Goal: Information Seeking & Learning: Learn about a topic

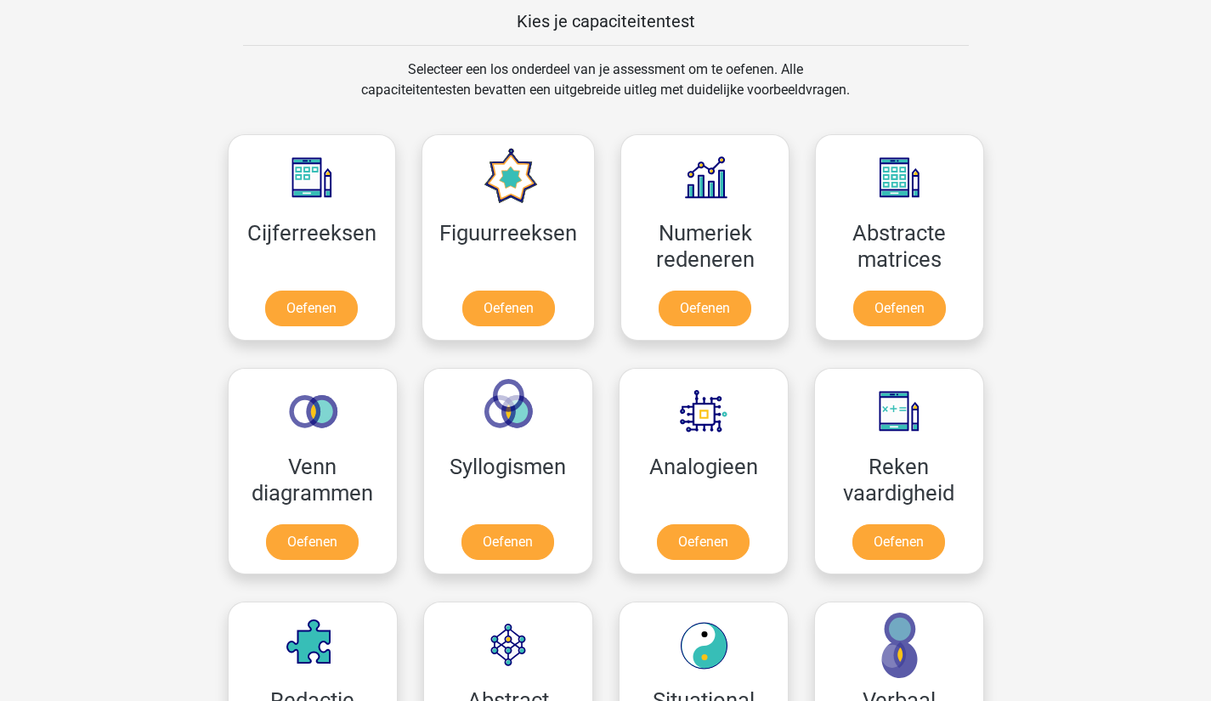
scroll to position [660, 0]
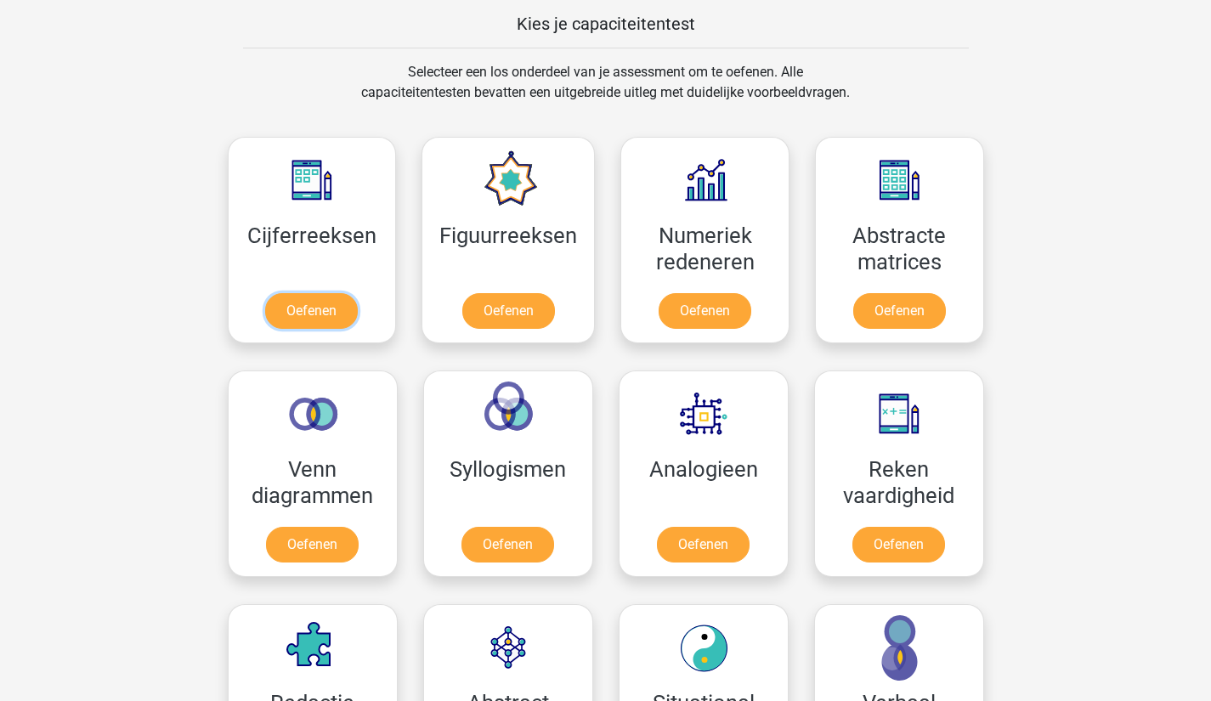
click at [296, 310] on link "Oefenen" at bounding box center [311, 311] width 93 height 36
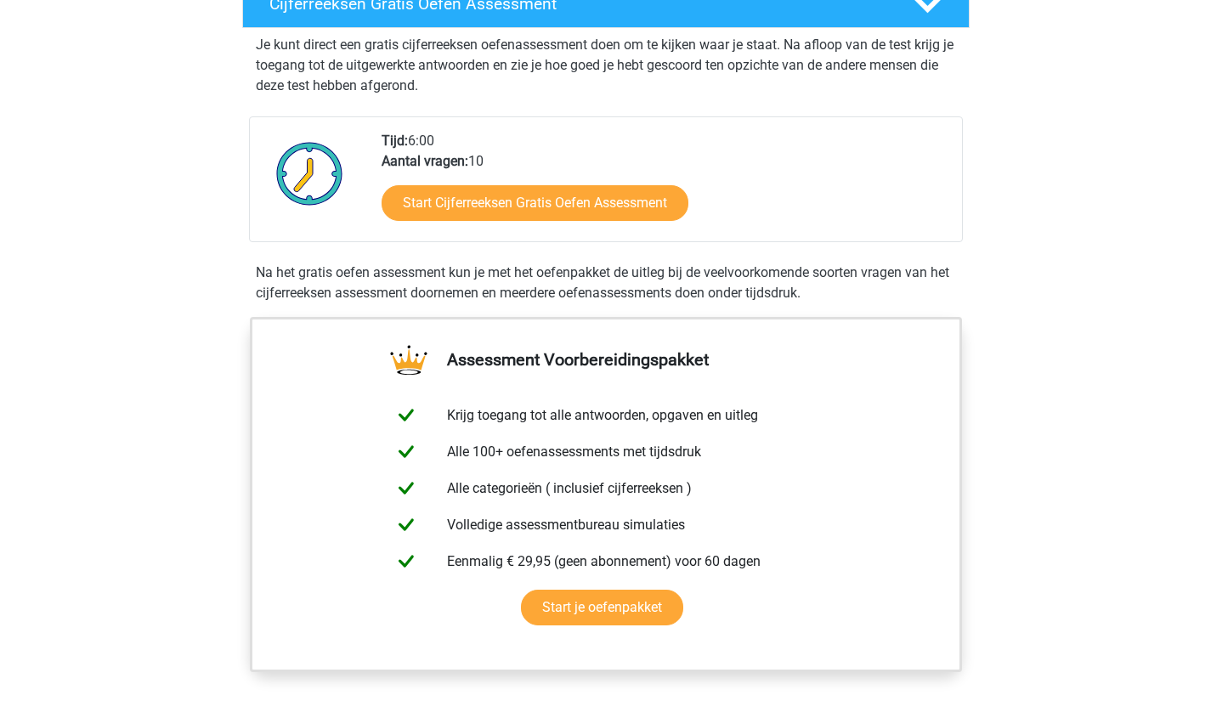
scroll to position [340, 0]
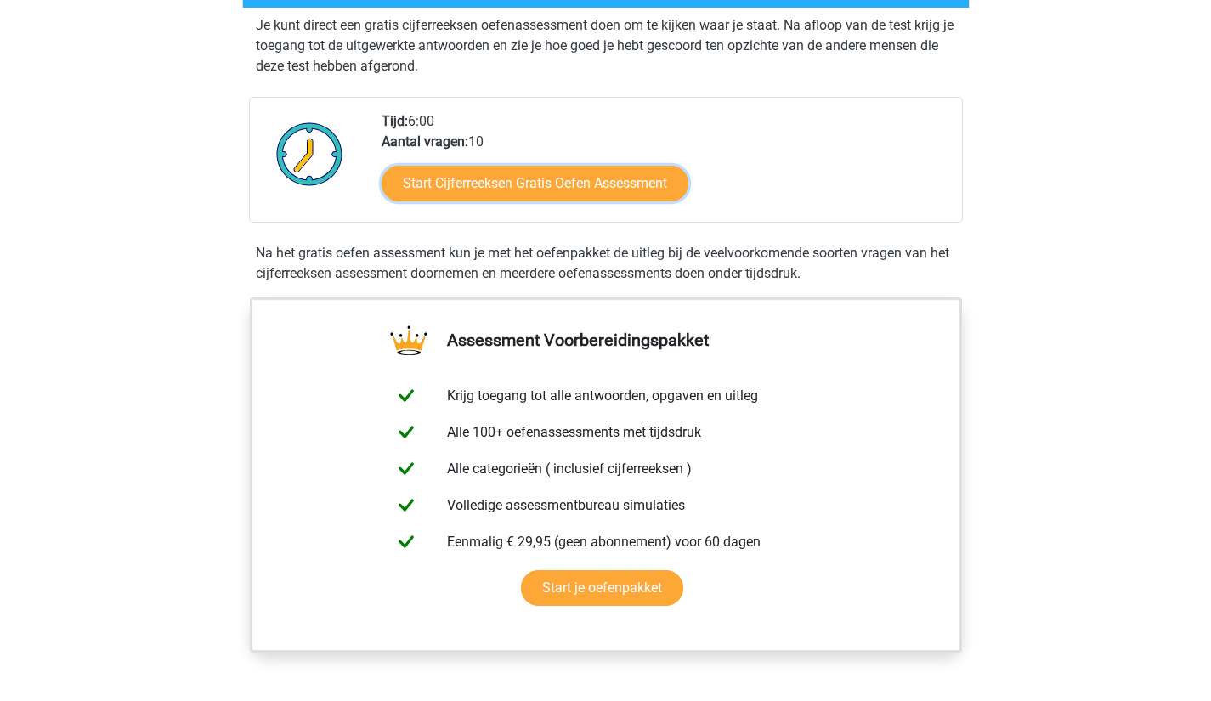
click at [632, 201] on link "Start Cijferreeksen Gratis Oefen Assessment" at bounding box center [535, 184] width 307 height 36
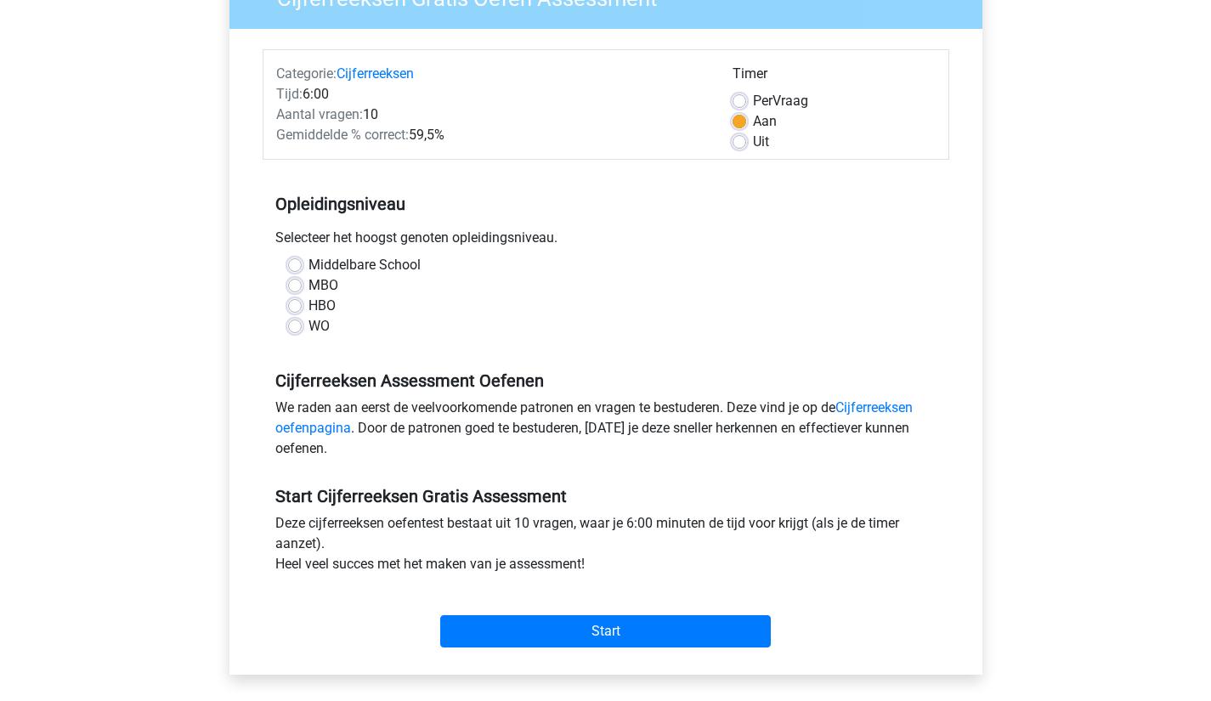
scroll to position [173, 0]
click at [309, 299] on label "HBO" at bounding box center [322, 305] width 27 height 20
click at [292, 299] on input "HBO" at bounding box center [295, 303] width 14 height 17
radio input "true"
click at [309, 280] on label "MBO" at bounding box center [324, 285] width 30 height 20
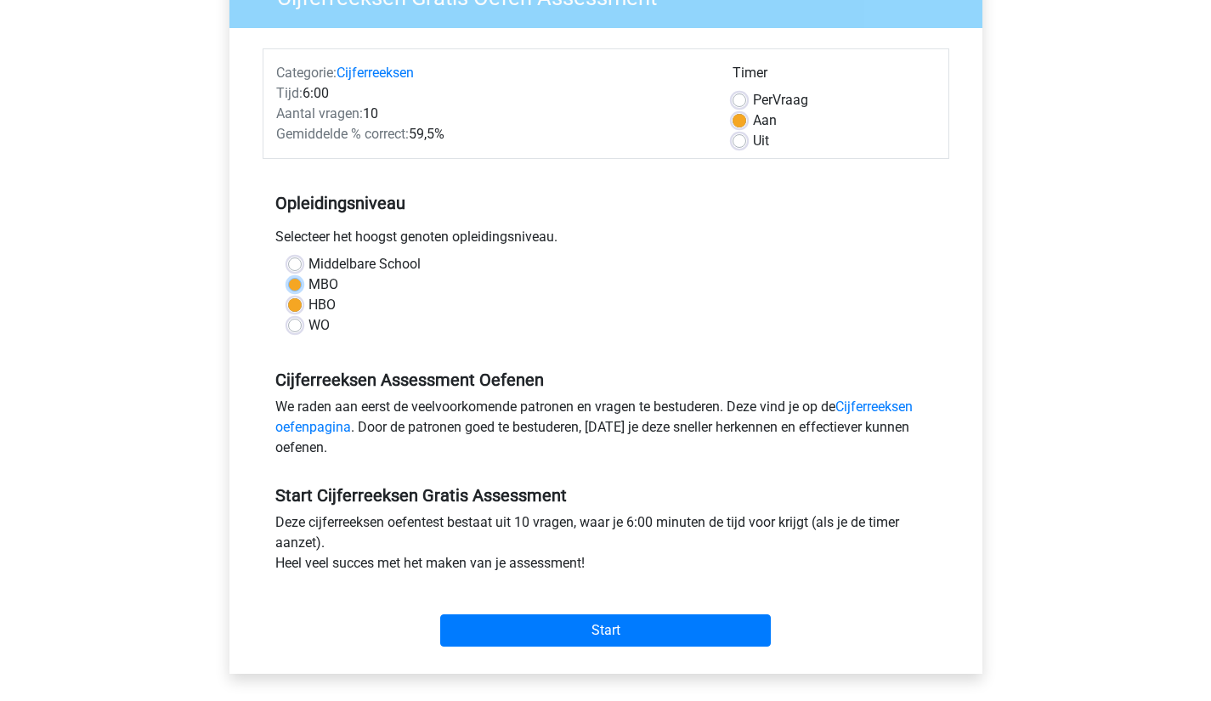
click at [293, 280] on input "MBO" at bounding box center [295, 283] width 14 height 17
radio input "true"
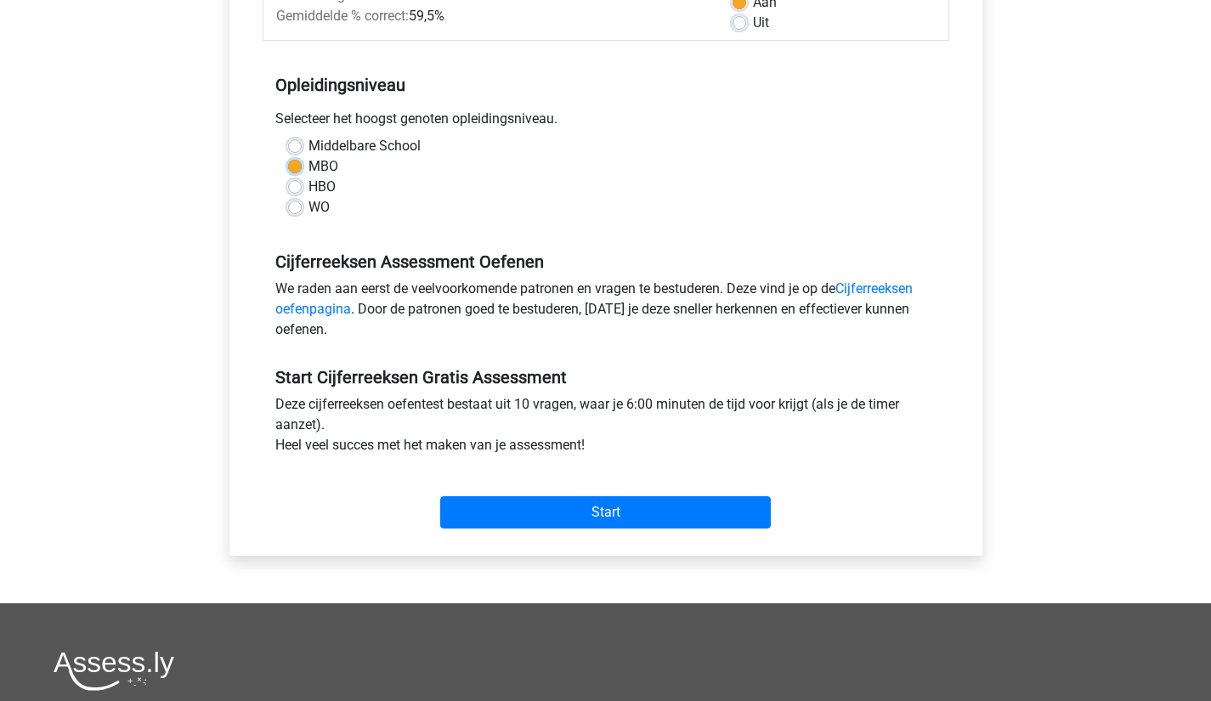
scroll to position [302, 0]
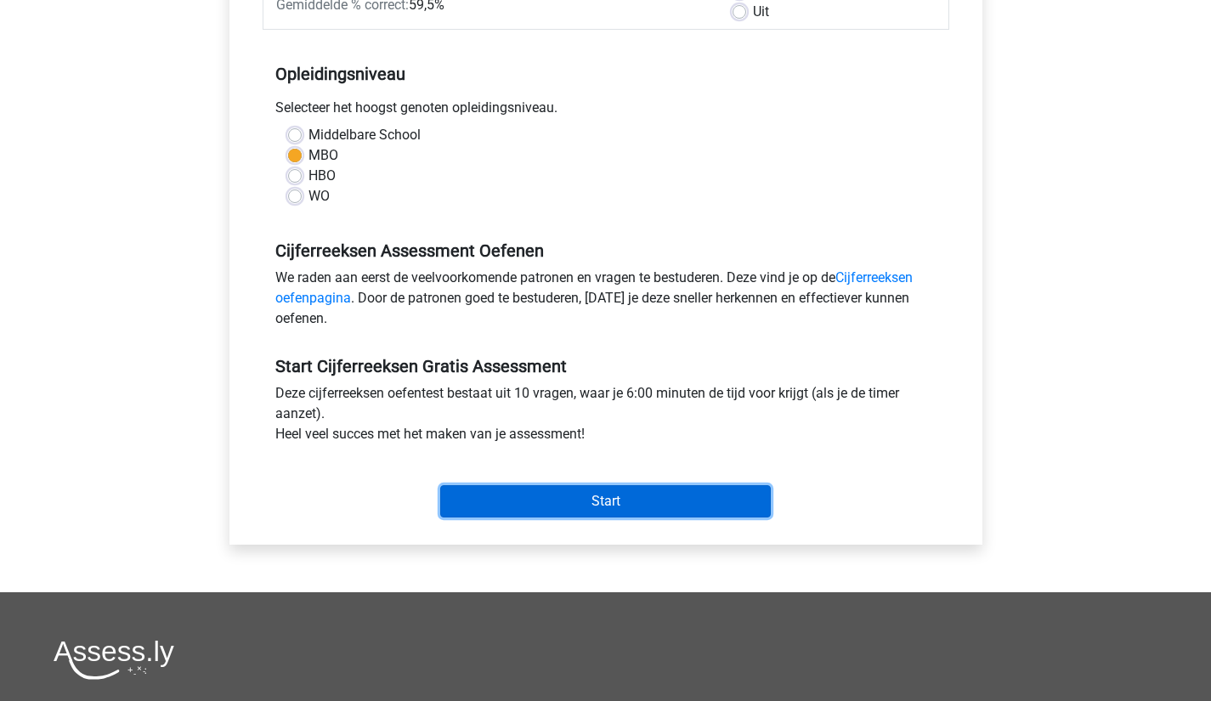
click at [620, 504] on input "Start" at bounding box center [605, 501] width 331 height 32
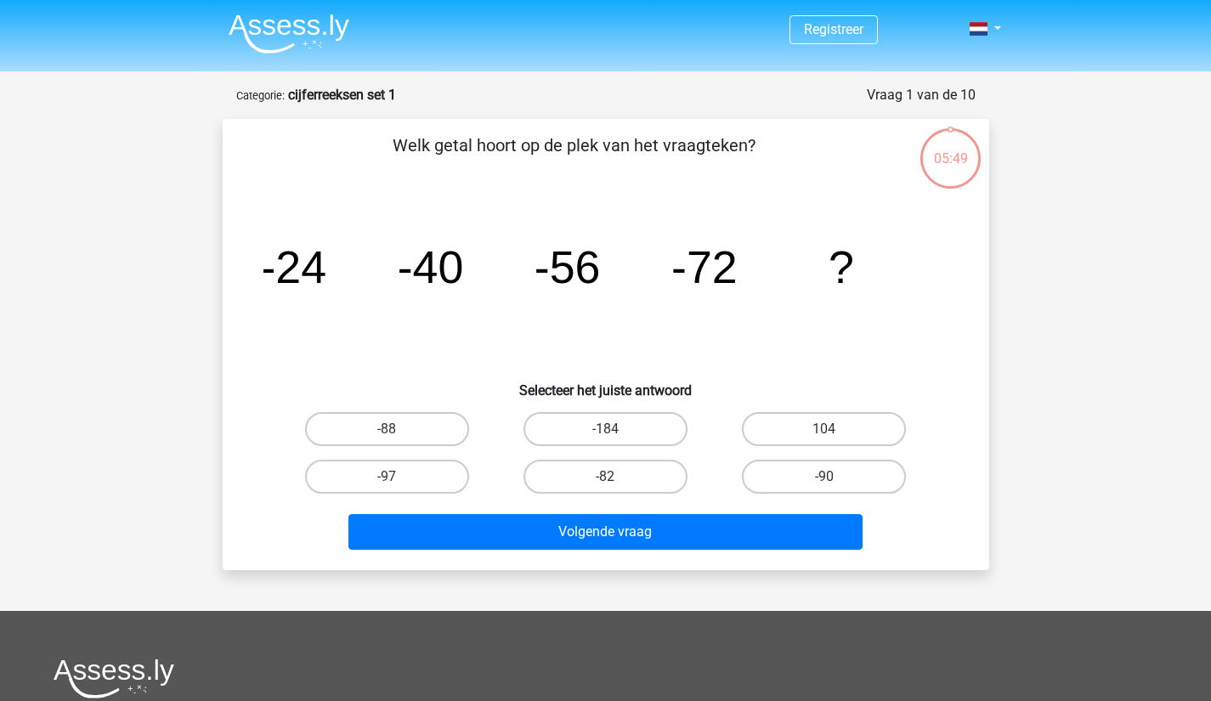
click at [394, 428] on label "-88" at bounding box center [387, 429] width 164 height 34
click at [394, 429] on input "-88" at bounding box center [392, 434] width 11 height 11
radio input "true"
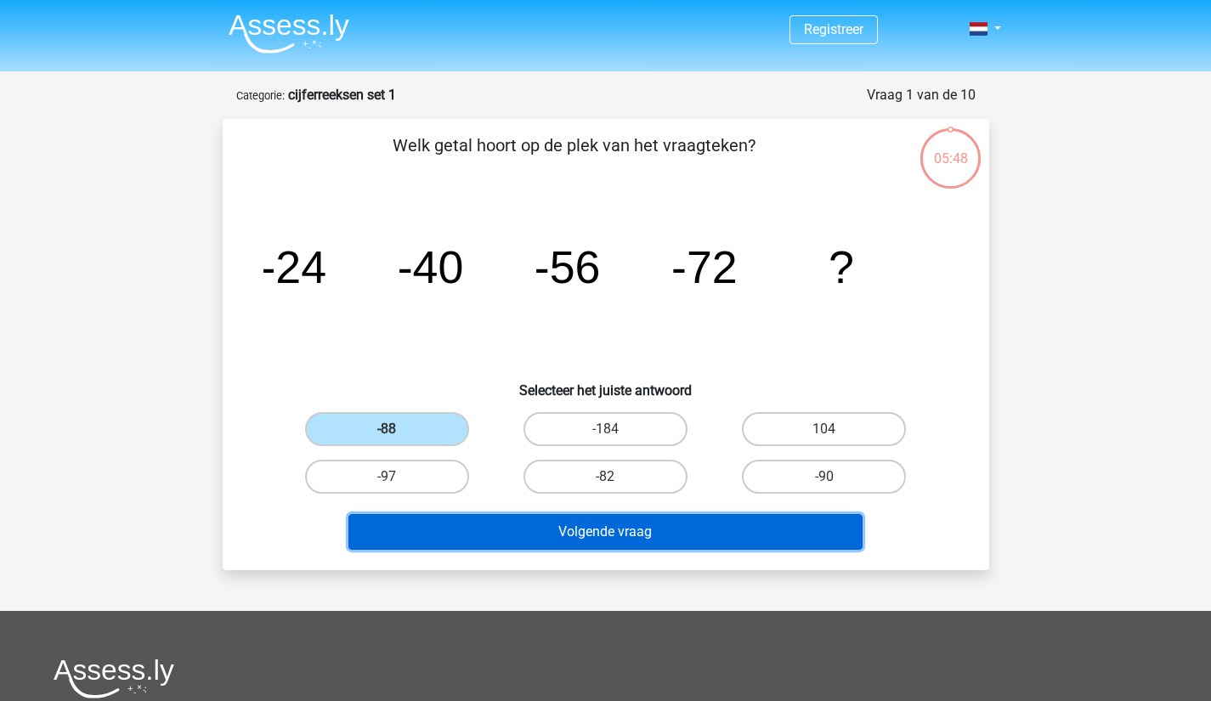
click at [630, 539] on button "Volgende vraag" at bounding box center [605, 532] width 514 height 36
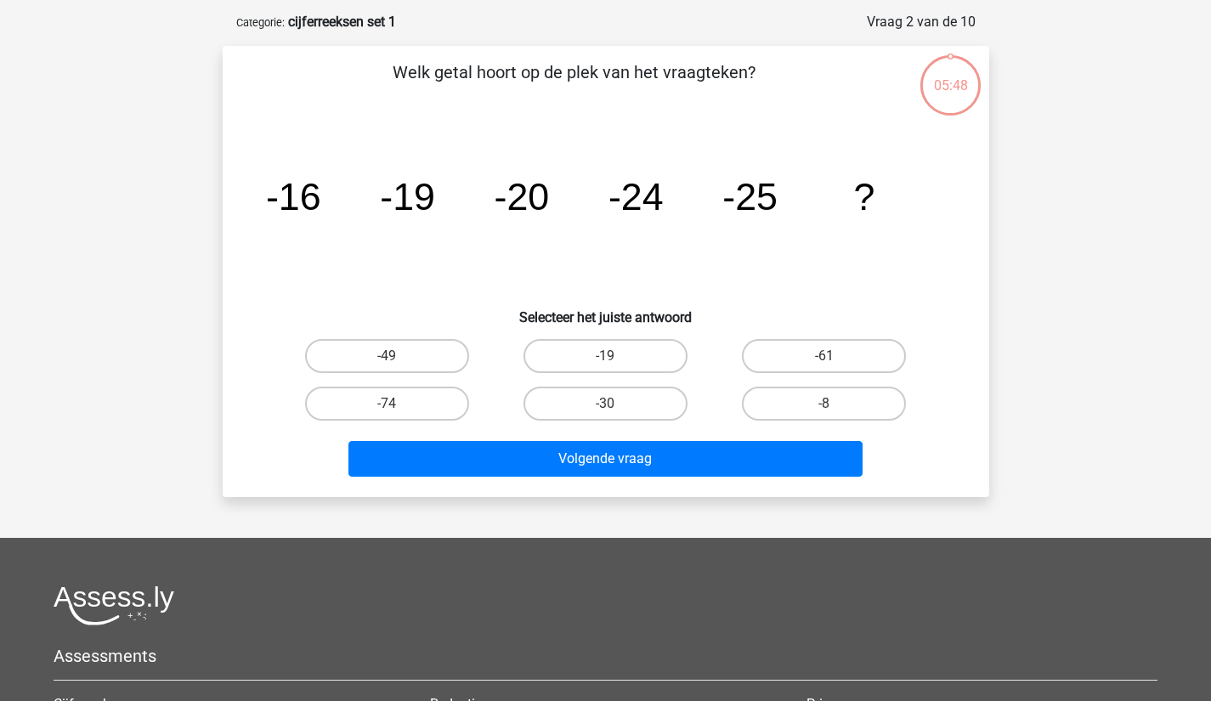
scroll to position [85, 0]
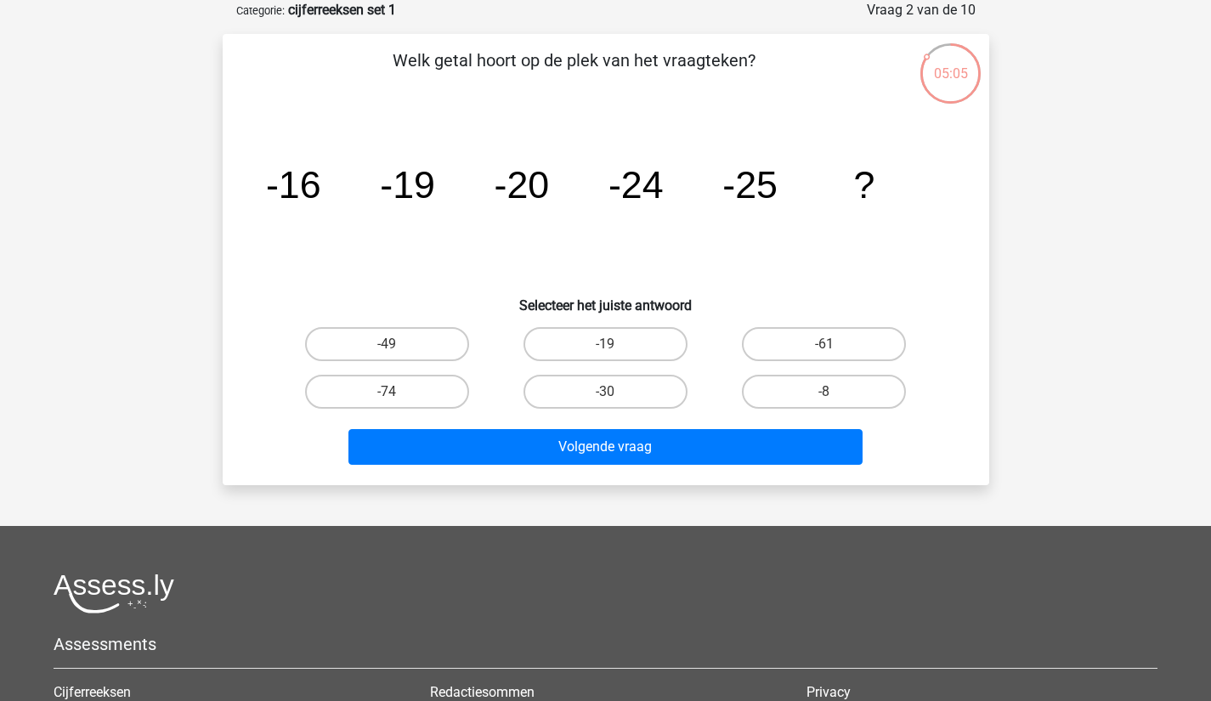
click at [643, 394] on label "-30" at bounding box center [606, 392] width 164 height 34
click at [616, 394] on input "-30" at bounding box center [610, 397] width 11 height 11
radio input "true"
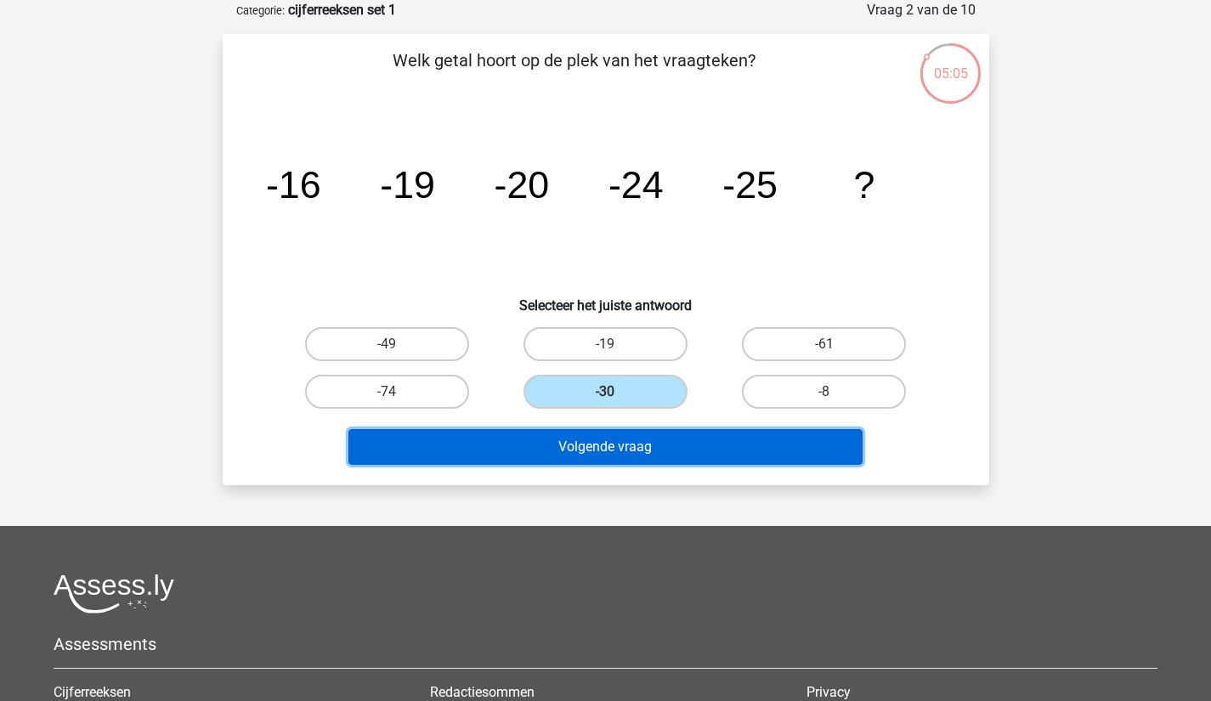
click at [646, 437] on button "Volgende vraag" at bounding box center [605, 447] width 514 height 36
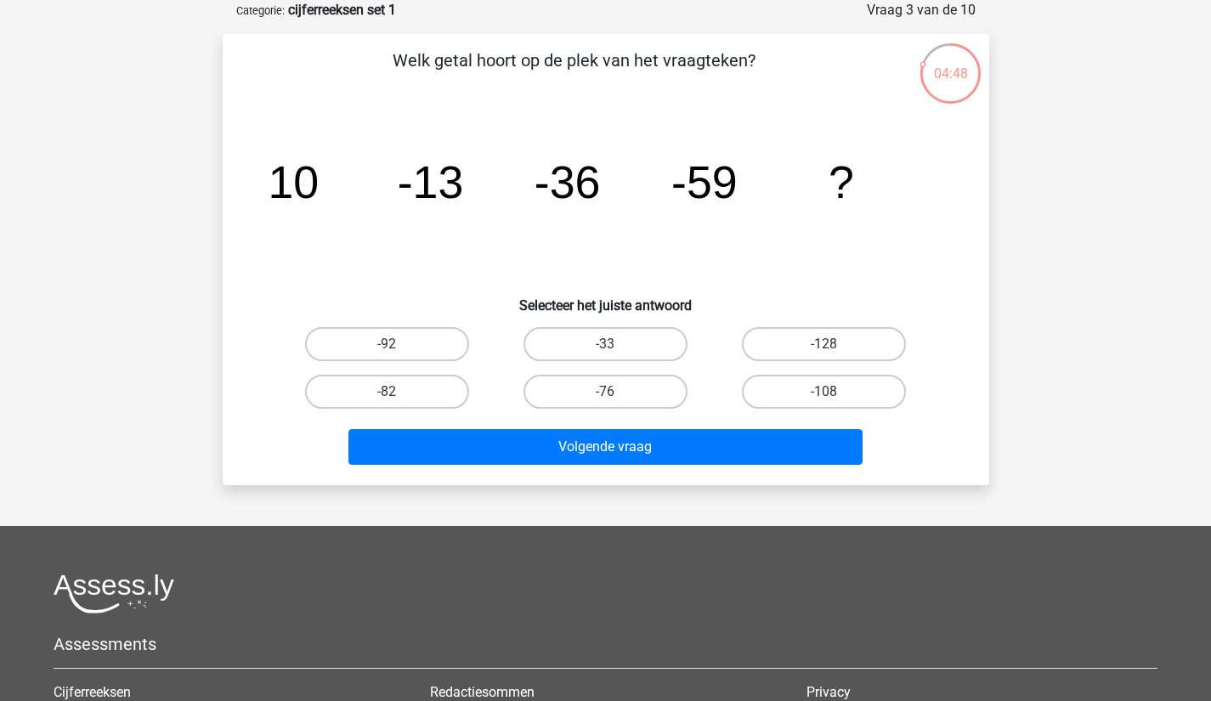
click at [411, 392] on label "-82" at bounding box center [387, 392] width 164 height 34
click at [398, 392] on input "-82" at bounding box center [392, 397] width 11 height 11
radio input "true"
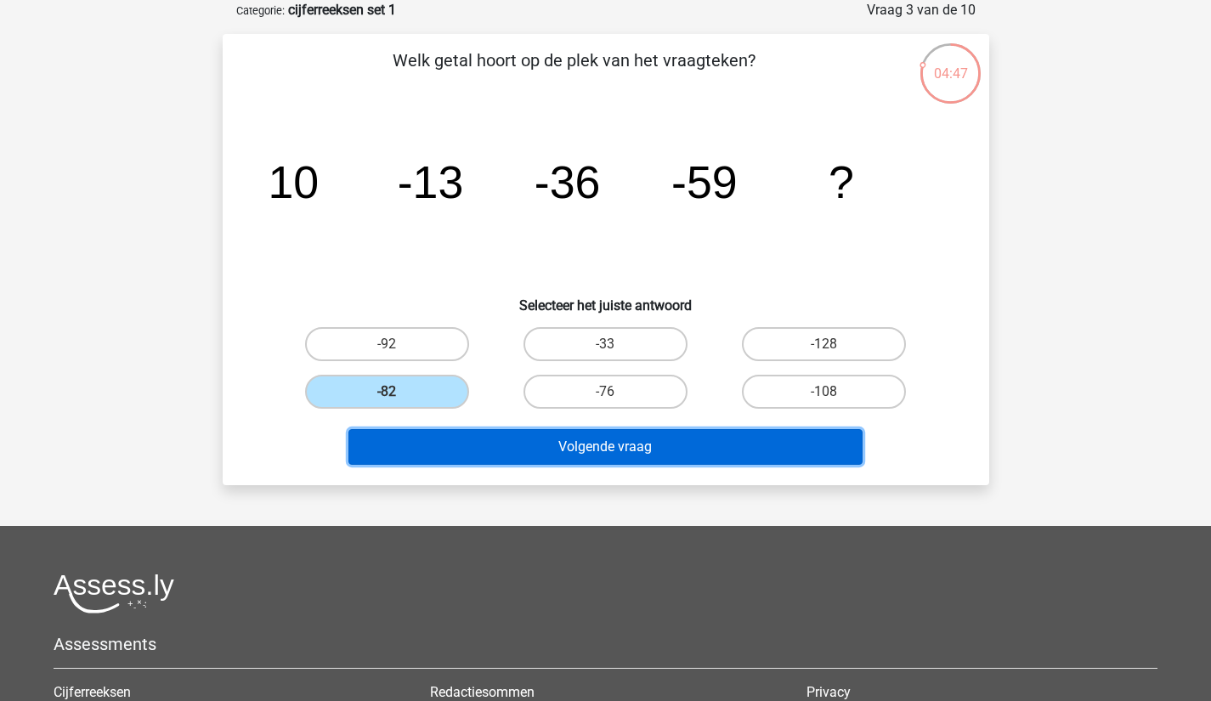
click at [655, 444] on button "Volgende vraag" at bounding box center [605, 447] width 514 height 36
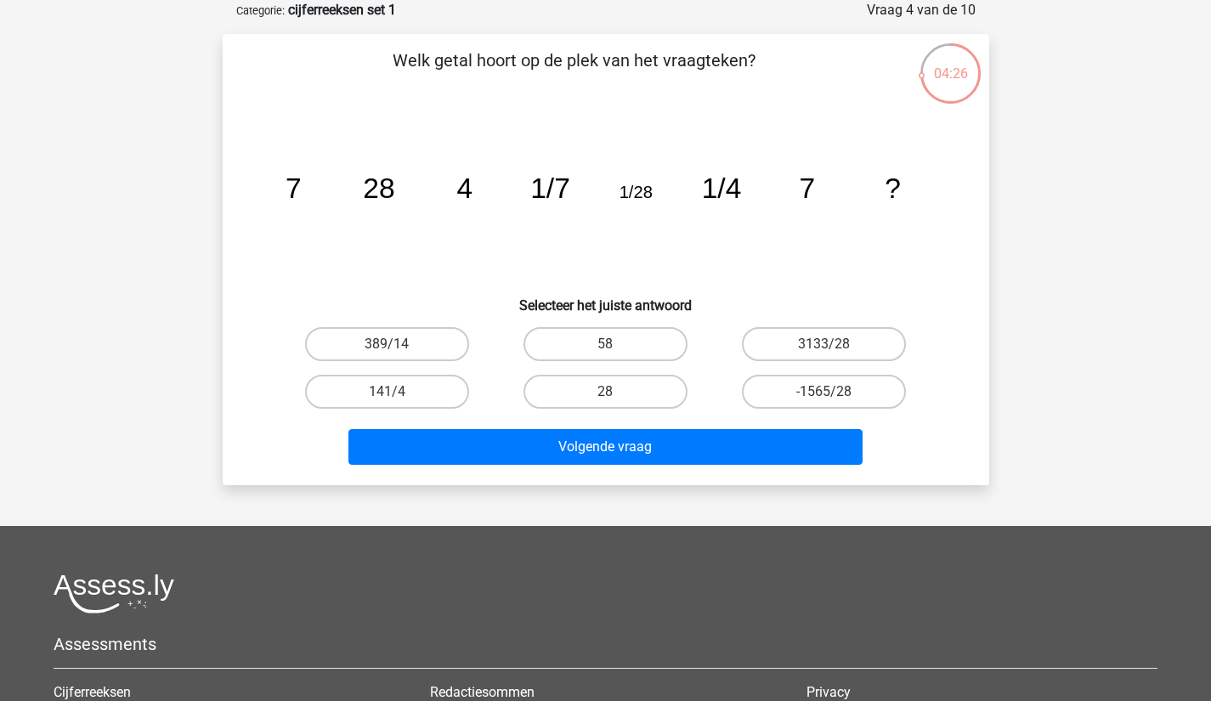
click at [616, 381] on label "28" at bounding box center [606, 392] width 164 height 34
click at [616, 392] on input "28" at bounding box center [610, 397] width 11 height 11
radio input "true"
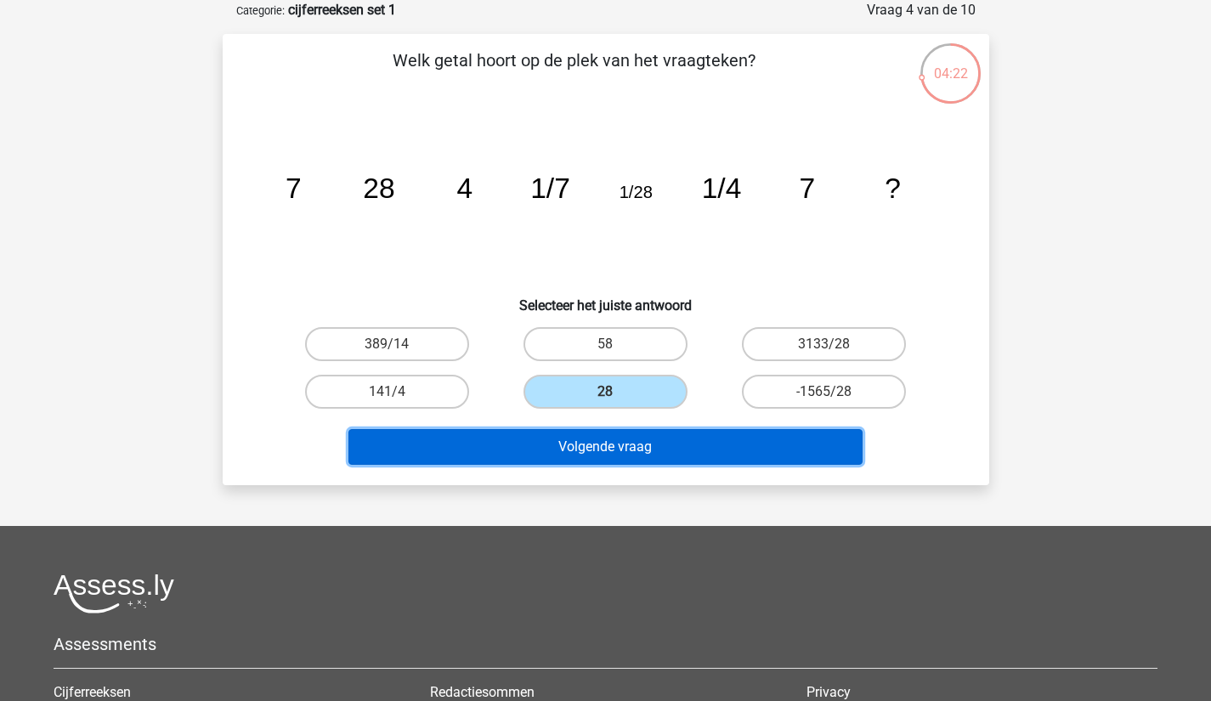
click at [620, 446] on button "Volgende vraag" at bounding box center [605, 447] width 514 height 36
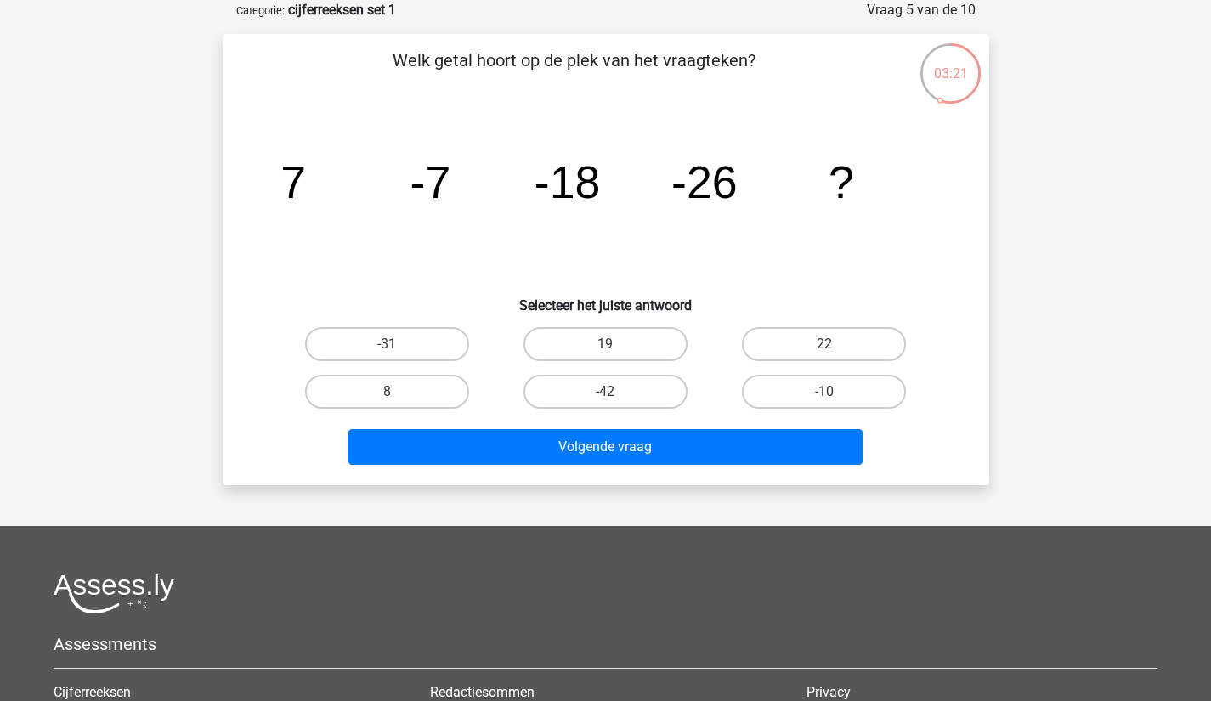
click at [413, 337] on label "-31" at bounding box center [387, 344] width 164 height 34
click at [398, 344] on input "-31" at bounding box center [392, 349] width 11 height 11
radio input "true"
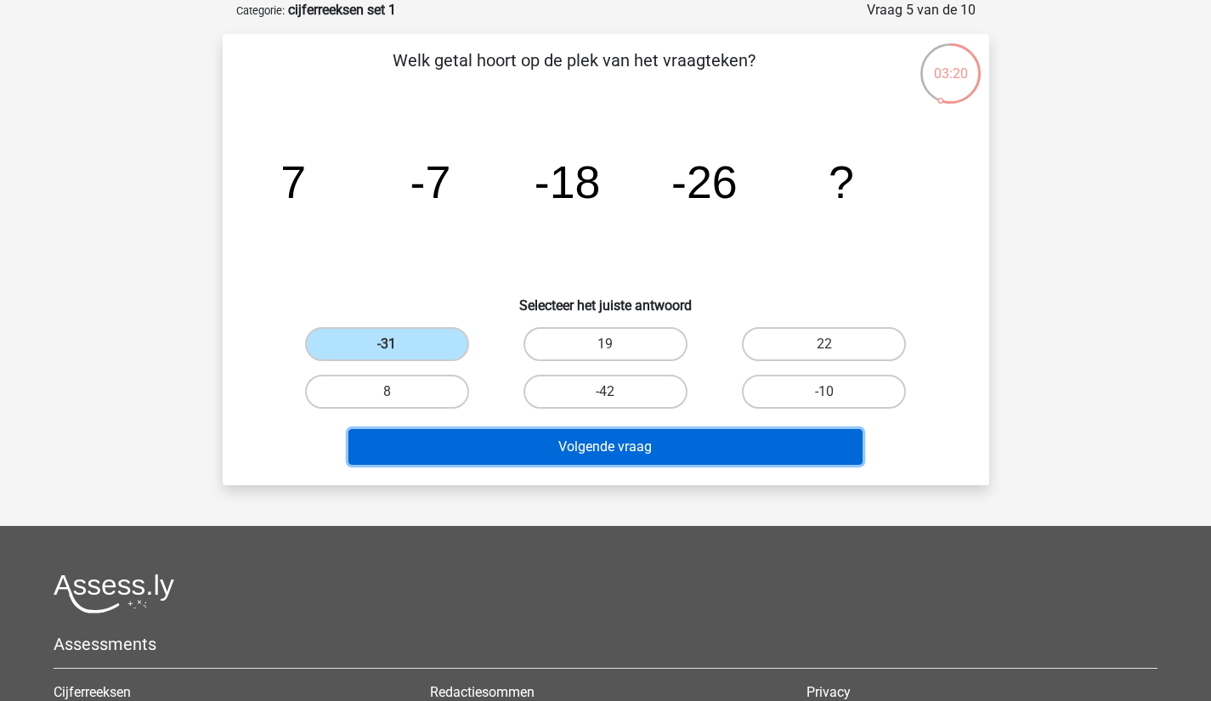
click at [650, 445] on button "Volgende vraag" at bounding box center [605, 447] width 514 height 36
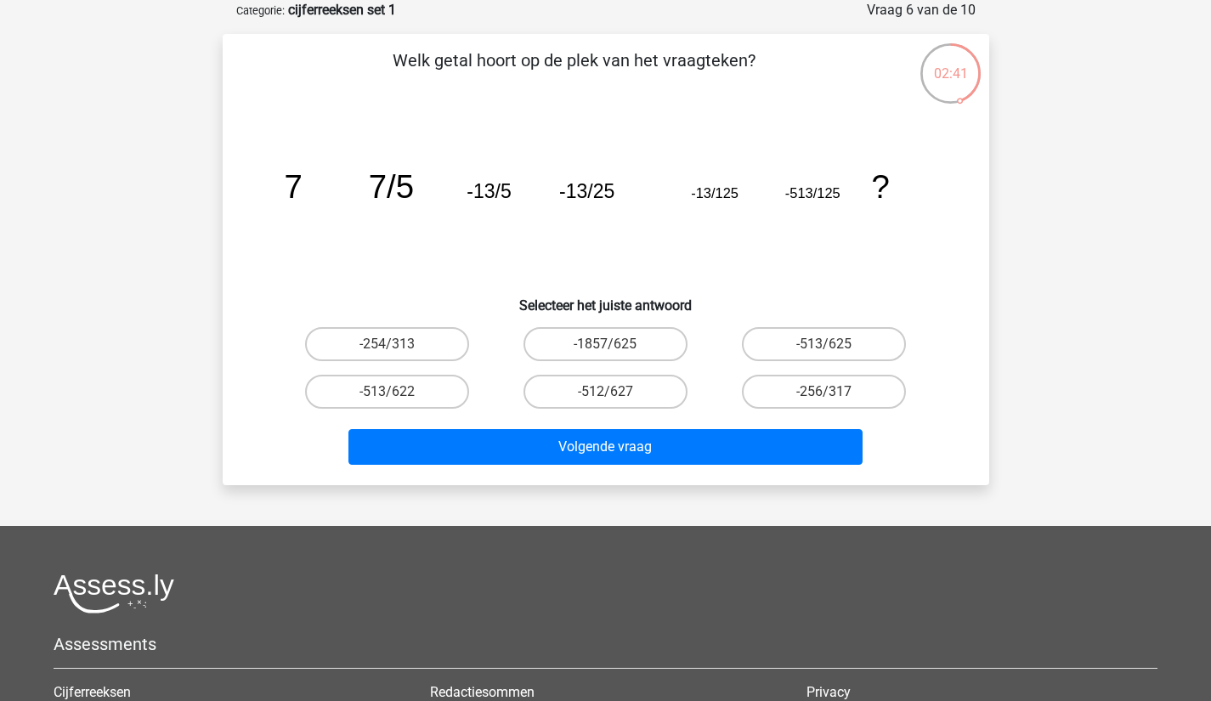
click at [820, 340] on label "-513/625" at bounding box center [824, 344] width 164 height 34
click at [824, 344] on input "-513/625" at bounding box center [829, 349] width 11 height 11
radio input "true"
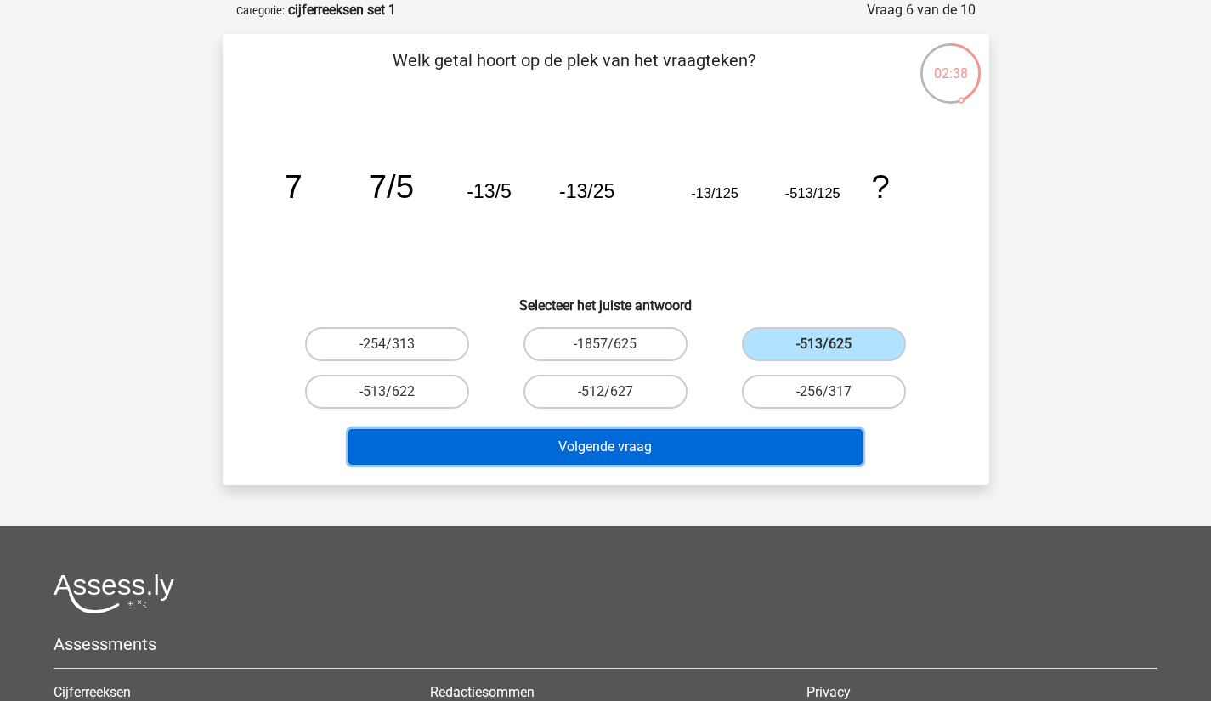
click at [619, 449] on button "Volgende vraag" at bounding box center [605, 447] width 514 height 36
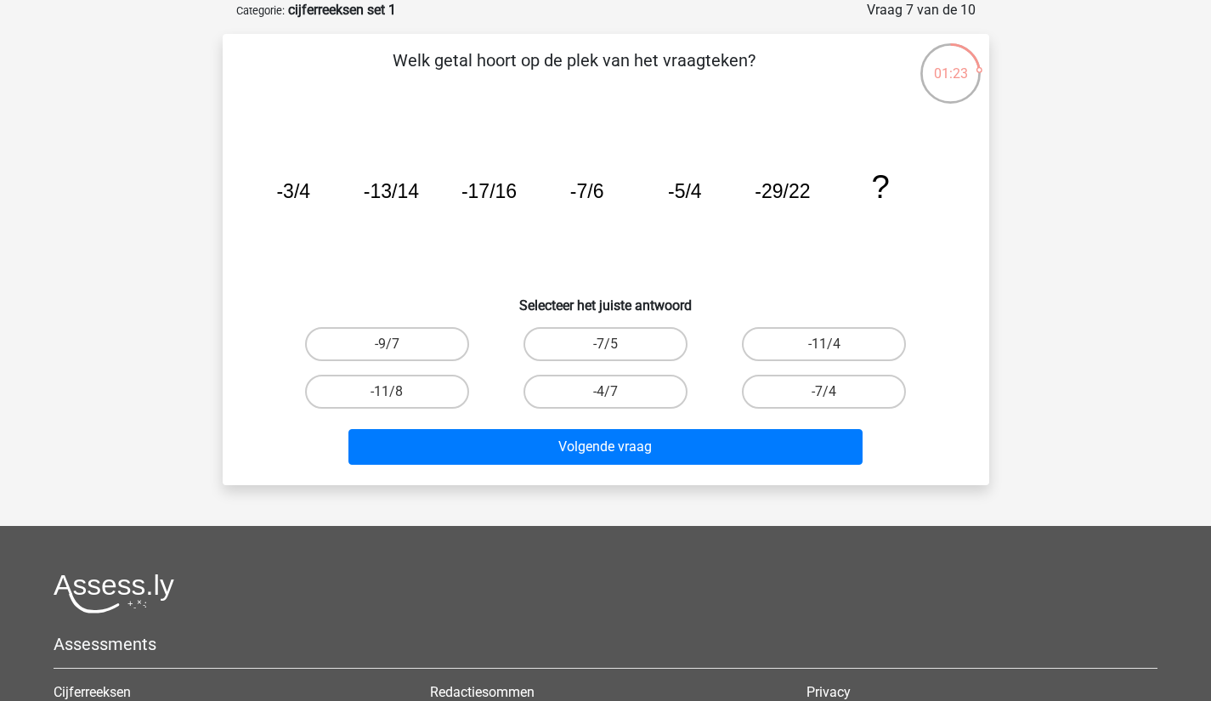
click at [644, 348] on label "-7/5" at bounding box center [606, 344] width 164 height 34
click at [616, 348] on input "-7/5" at bounding box center [610, 349] width 11 height 11
radio input "true"
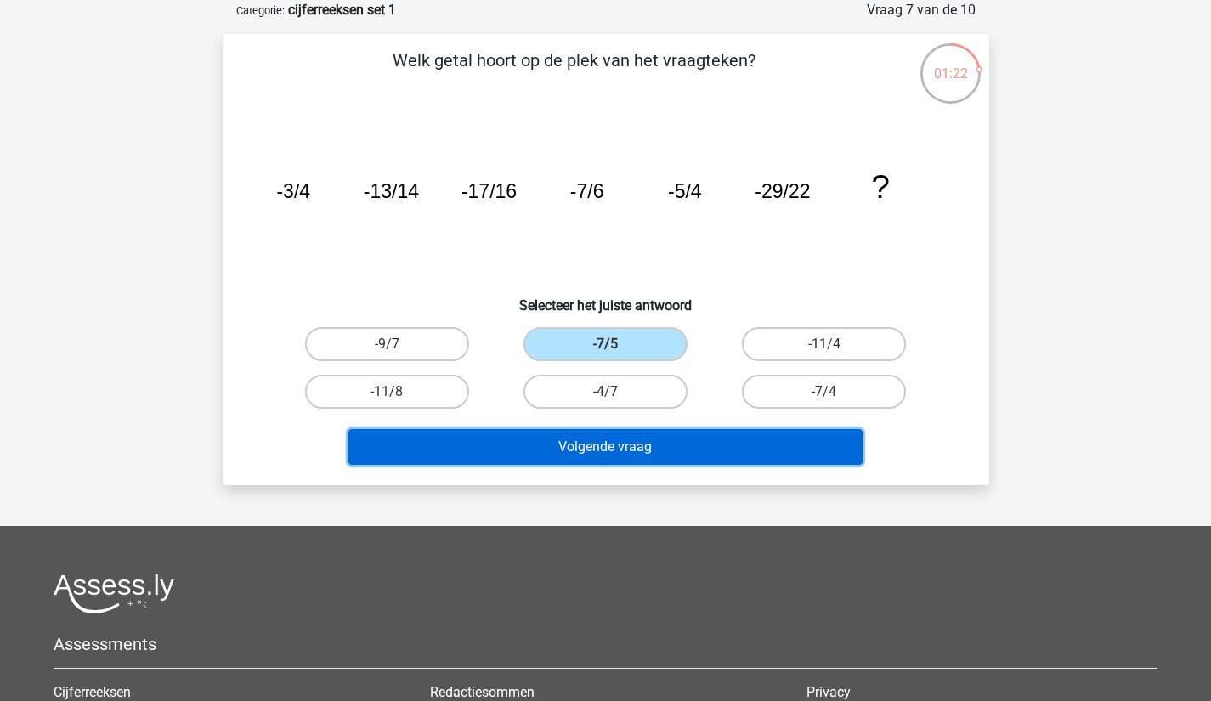
click at [697, 444] on button "Volgende vraag" at bounding box center [605, 447] width 514 height 36
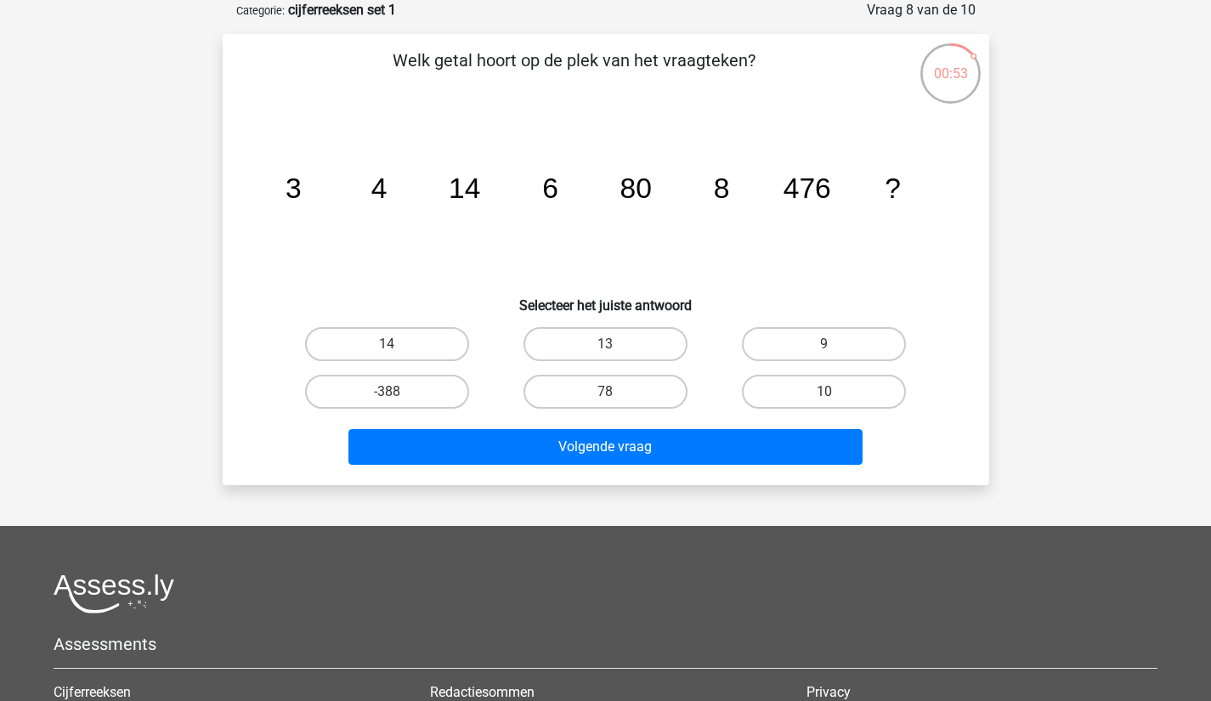
click at [835, 387] on label "10" at bounding box center [824, 392] width 164 height 34
click at [835, 392] on input "10" at bounding box center [829, 397] width 11 height 11
radio input "true"
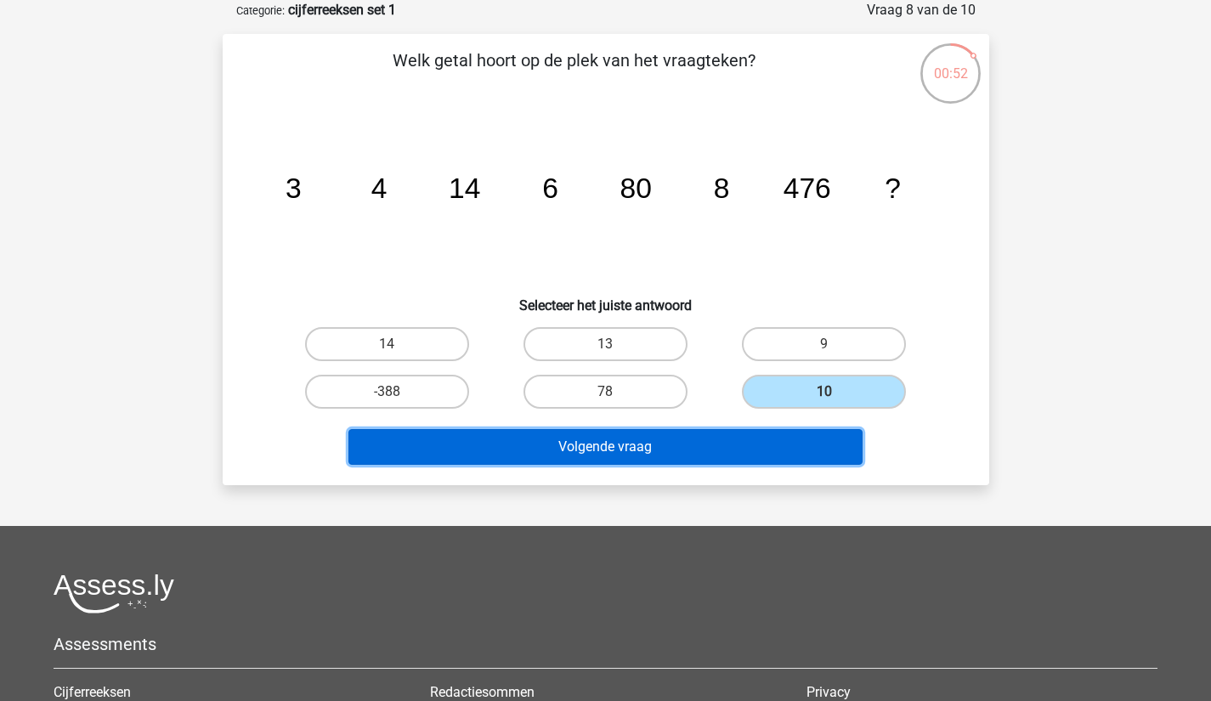
click at [679, 439] on button "Volgende vraag" at bounding box center [605, 447] width 514 height 36
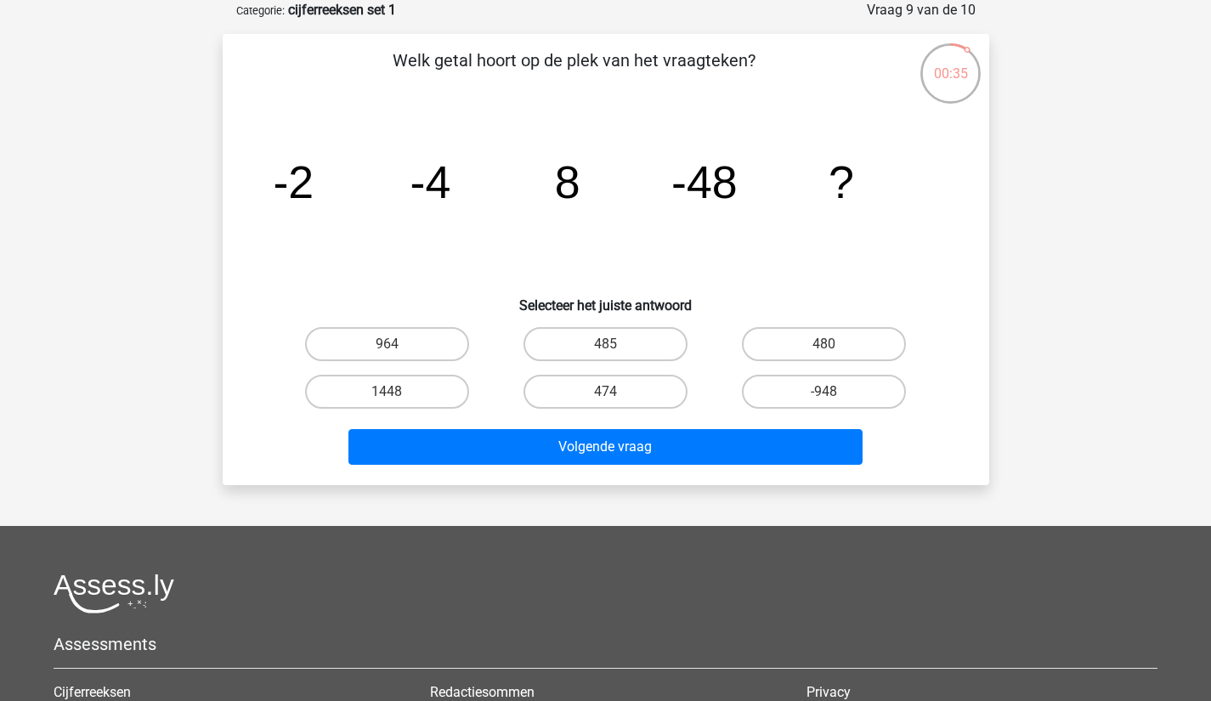
click at [837, 341] on label "480" at bounding box center [824, 344] width 164 height 34
click at [835, 344] on input "480" at bounding box center [829, 349] width 11 height 11
radio input "true"
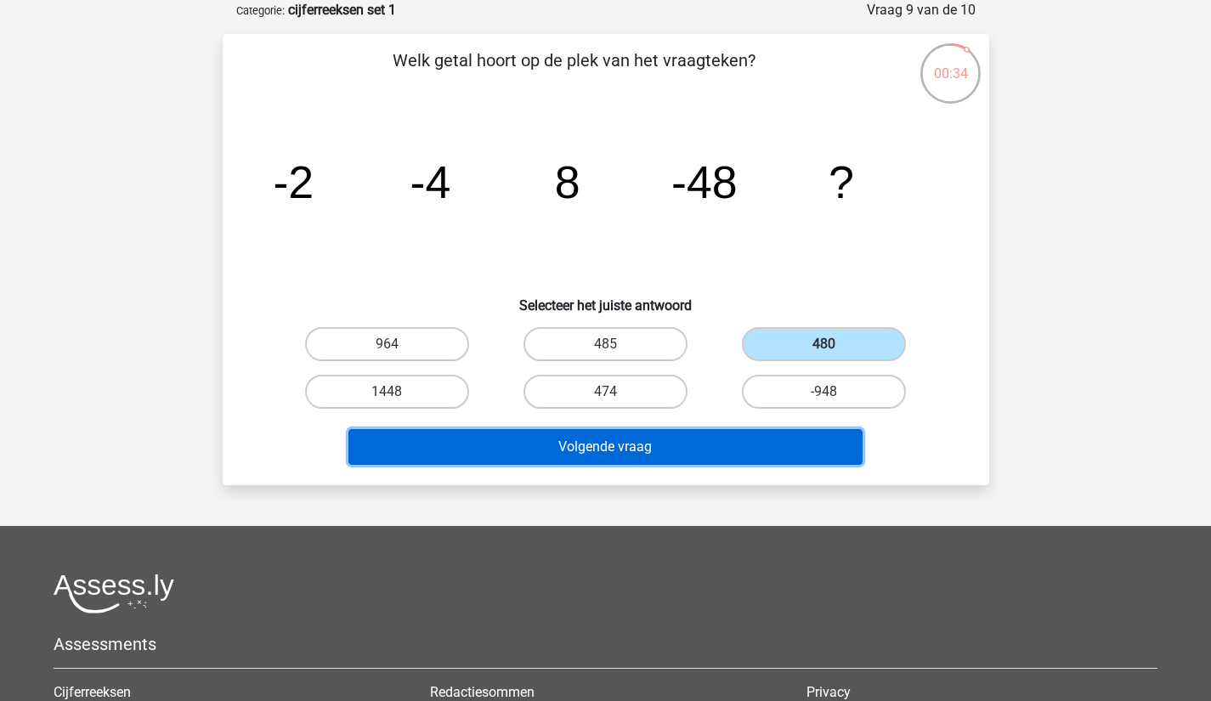
click at [706, 448] on button "Volgende vraag" at bounding box center [605, 447] width 514 height 36
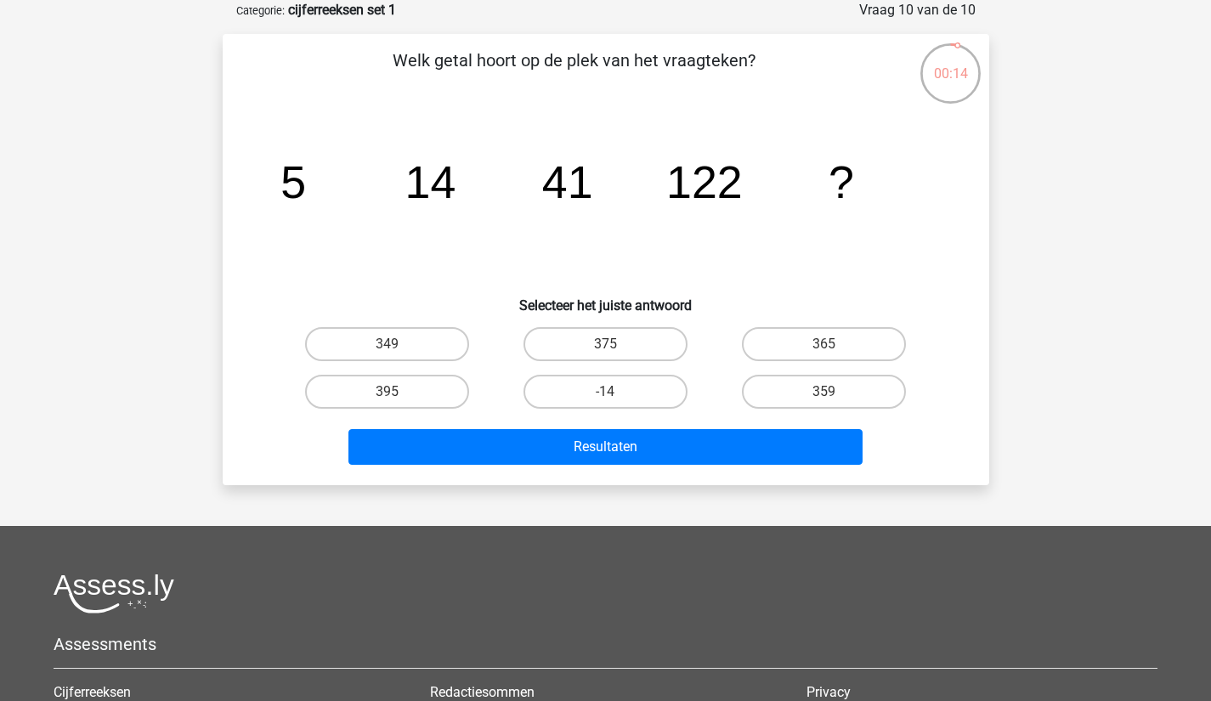
click at [836, 397] on label "359" at bounding box center [824, 392] width 164 height 34
click at [835, 397] on input "359" at bounding box center [829, 397] width 11 height 11
radio input "true"
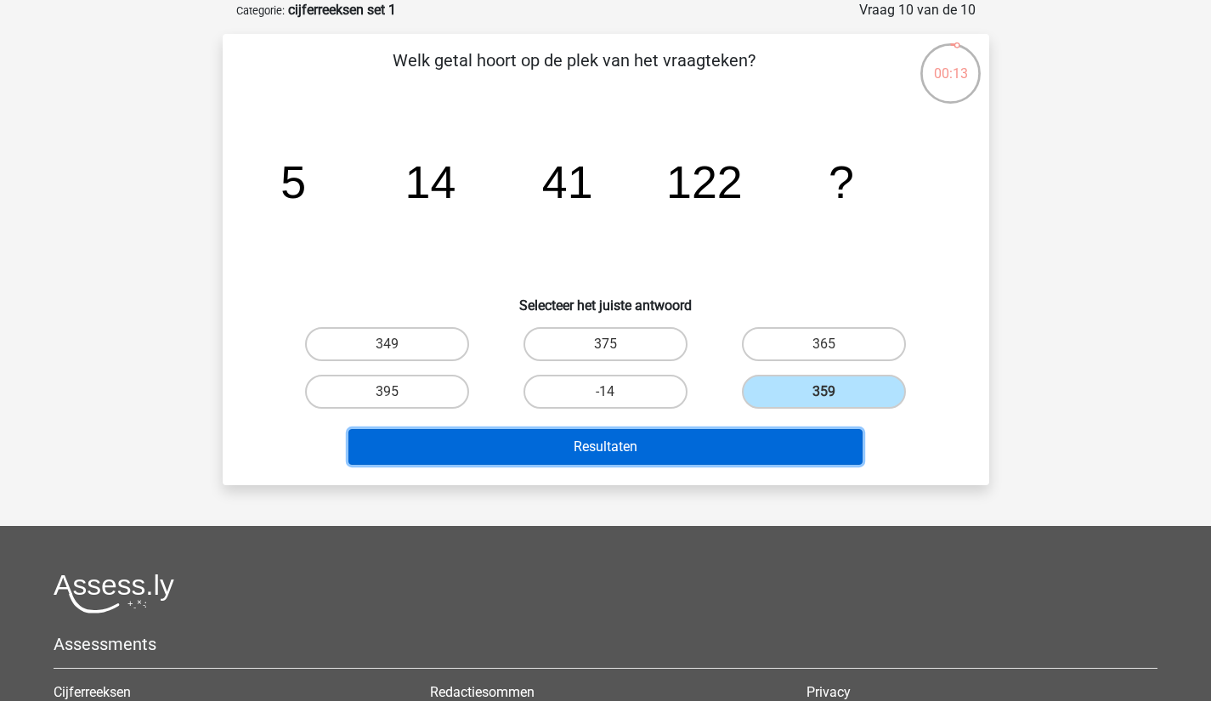
click at [704, 441] on button "Resultaten" at bounding box center [605, 447] width 514 height 36
